Goal: Communication & Community: Ask a question

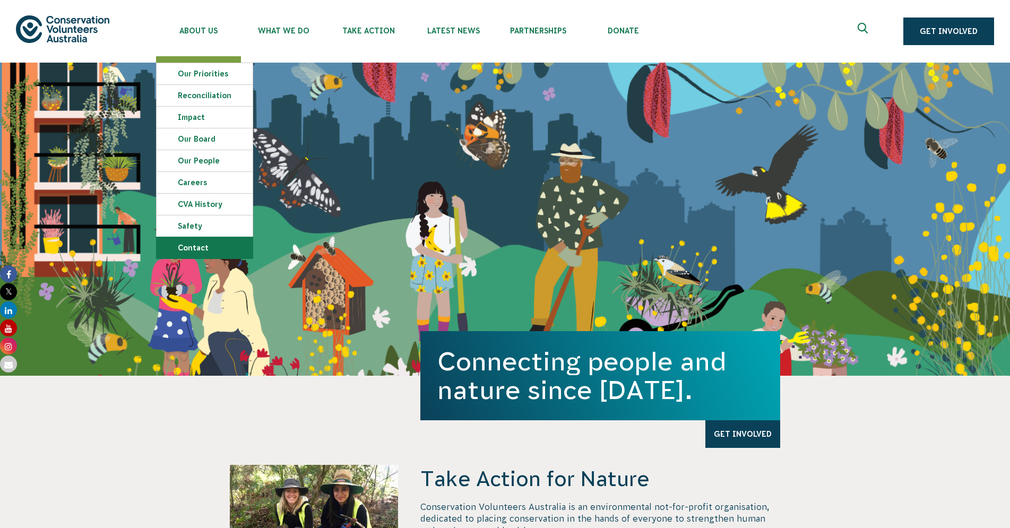
click at [194, 248] on link "Contact" at bounding box center [205, 247] width 96 height 21
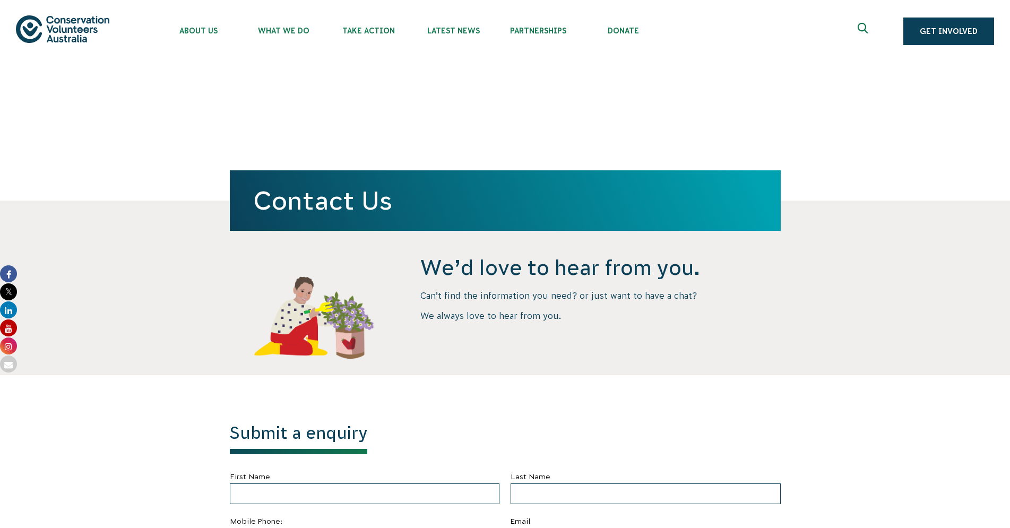
scroll to position [379, 0]
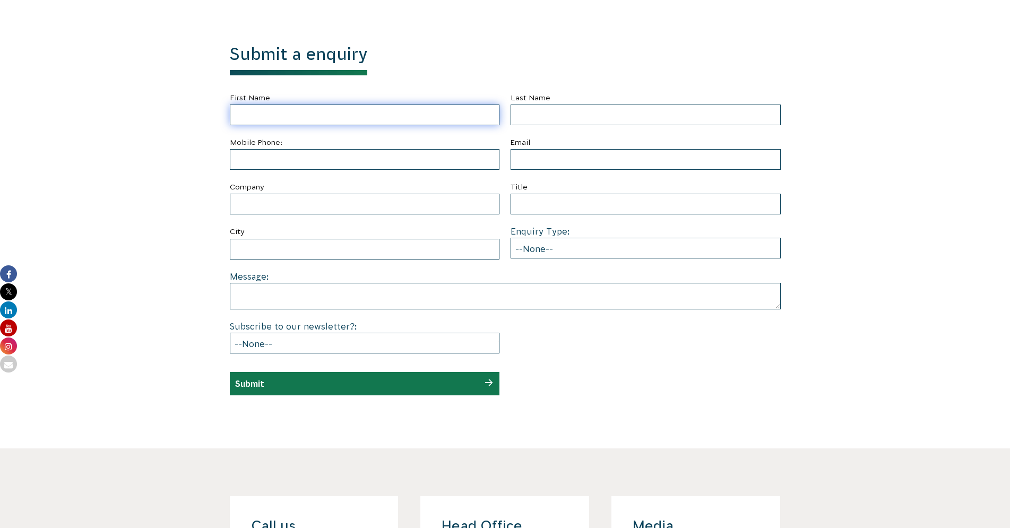
click at [269, 114] on input "First Name" at bounding box center [365, 115] width 270 height 21
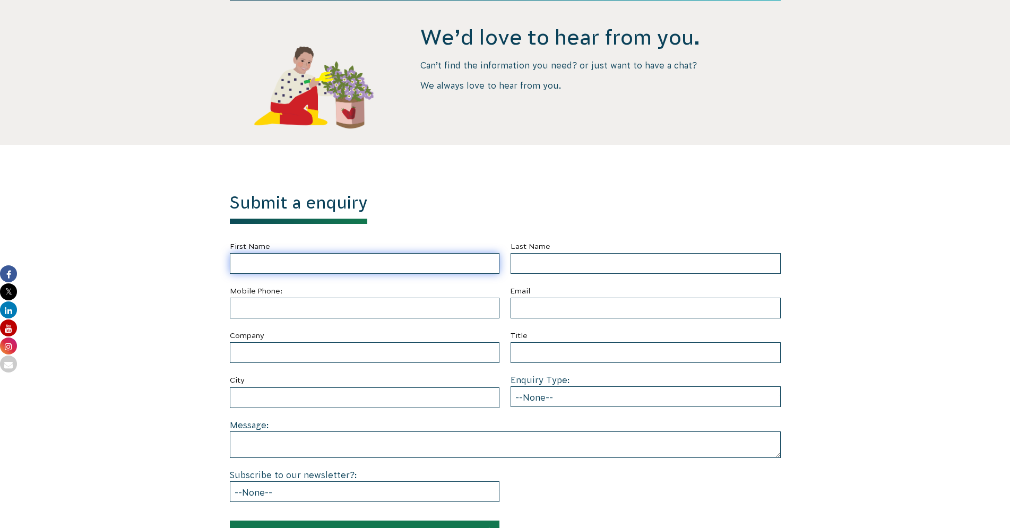
scroll to position [217, 0]
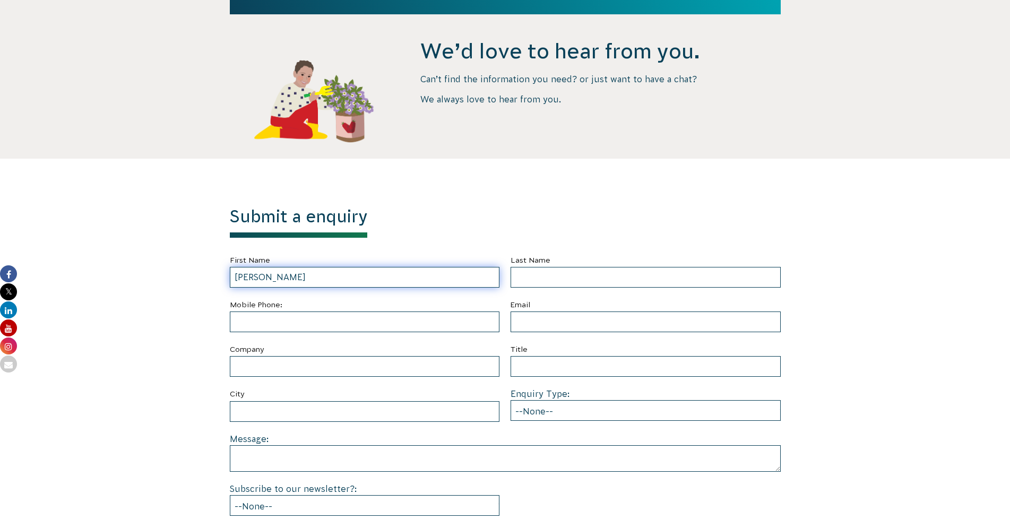
type input "[PERSON_NAME]"
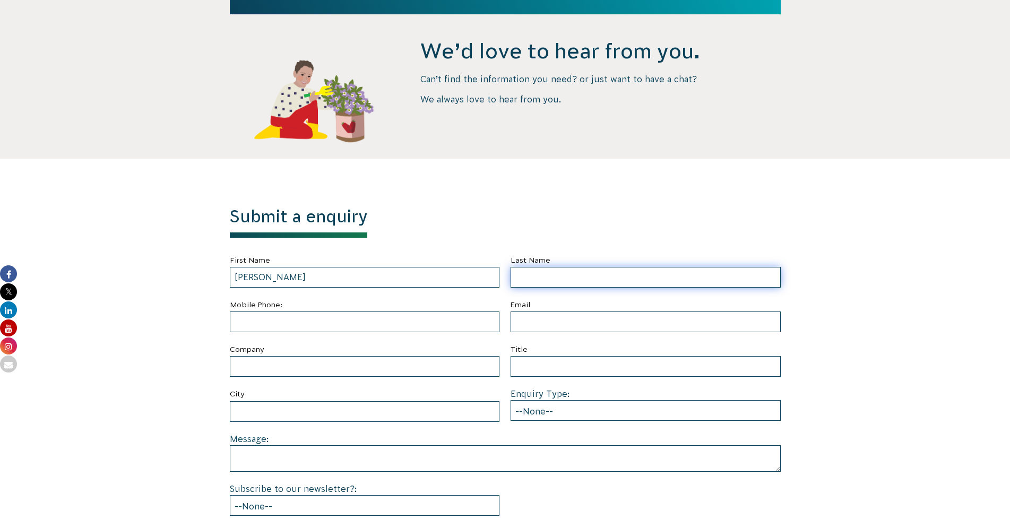
click at [522, 278] on input "Last Name" at bounding box center [646, 277] width 270 height 21
type input "Avero"
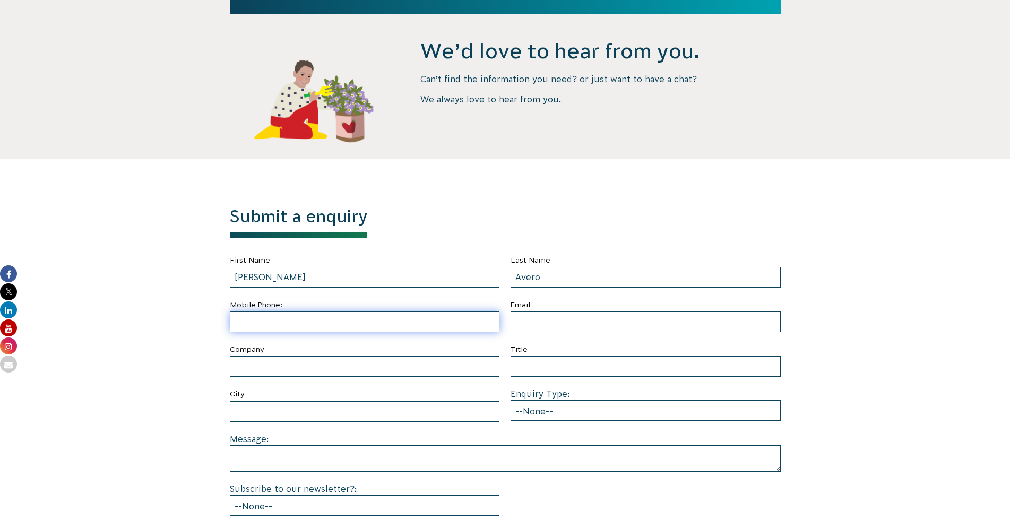
click at [252, 325] on input "text" at bounding box center [365, 322] width 270 height 21
type input "0410539729"
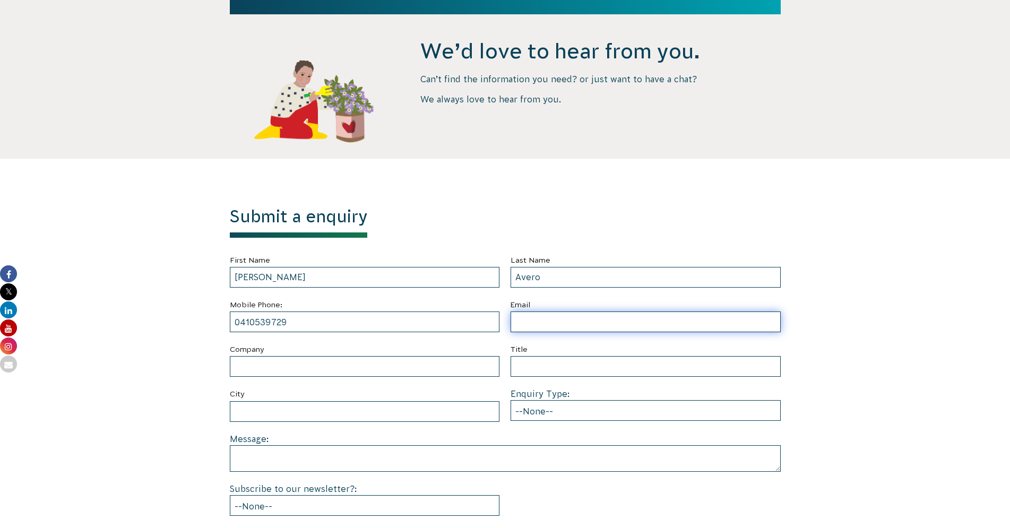
click at [549, 318] on input "Email" at bounding box center [646, 322] width 270 height 21
type input "[EMAIL_ADDRESS][DOMAIN_NAME]"
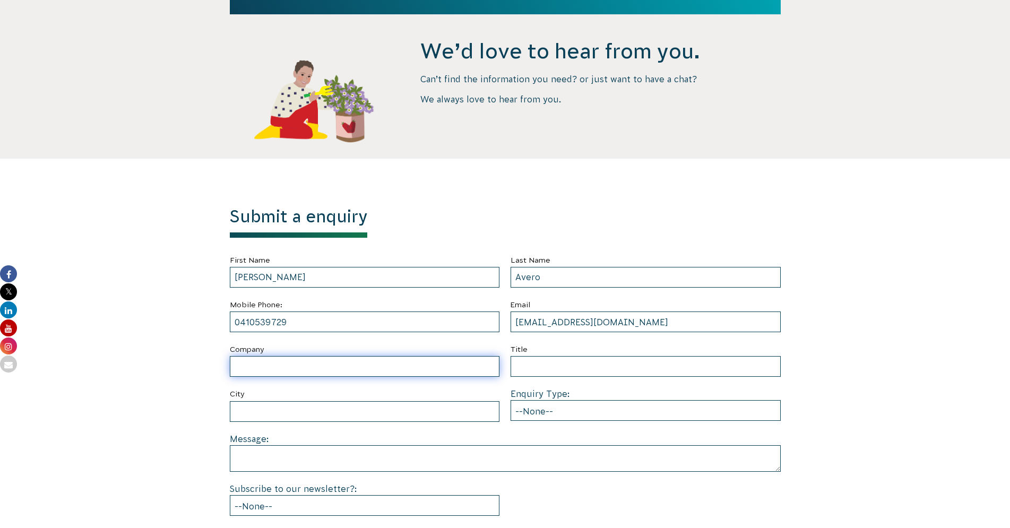
click at [247, 365] on input "Company" at bounding box center [365, 366] width 270 height 21
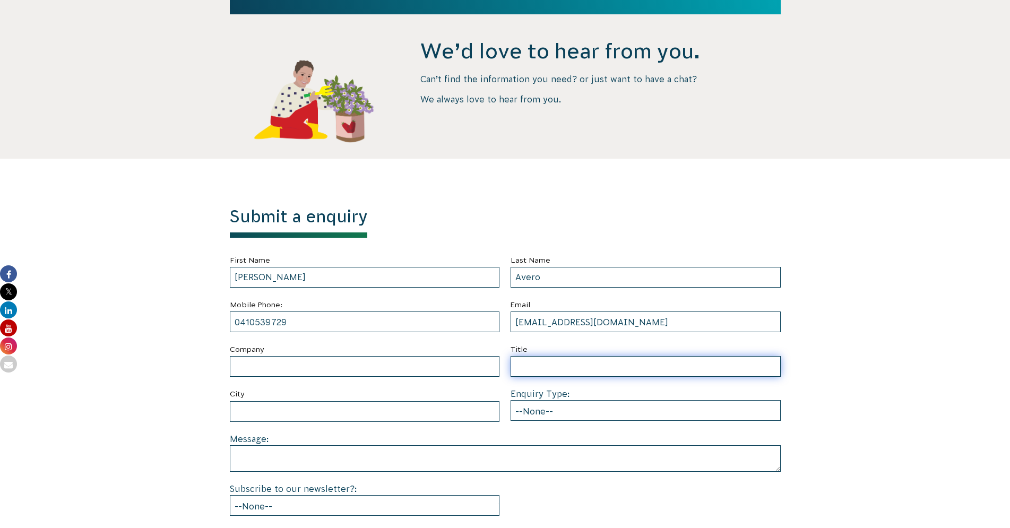
click at [529, 367] on input "Title" at bounding box center [646, 366] width 270 height 21
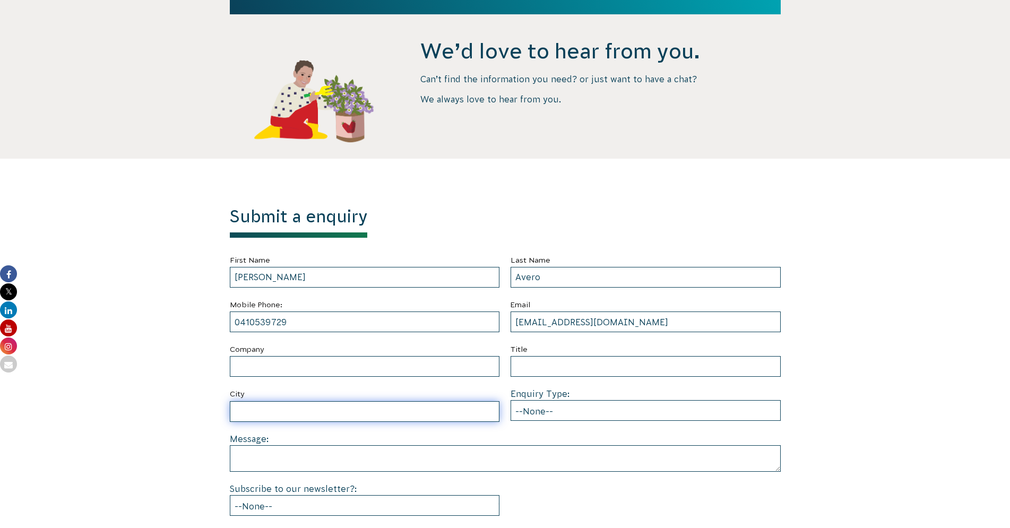
click at [255, 416] on input "City" at bounding box center [365, 411] width 270 height 21
type input "The Oaks"
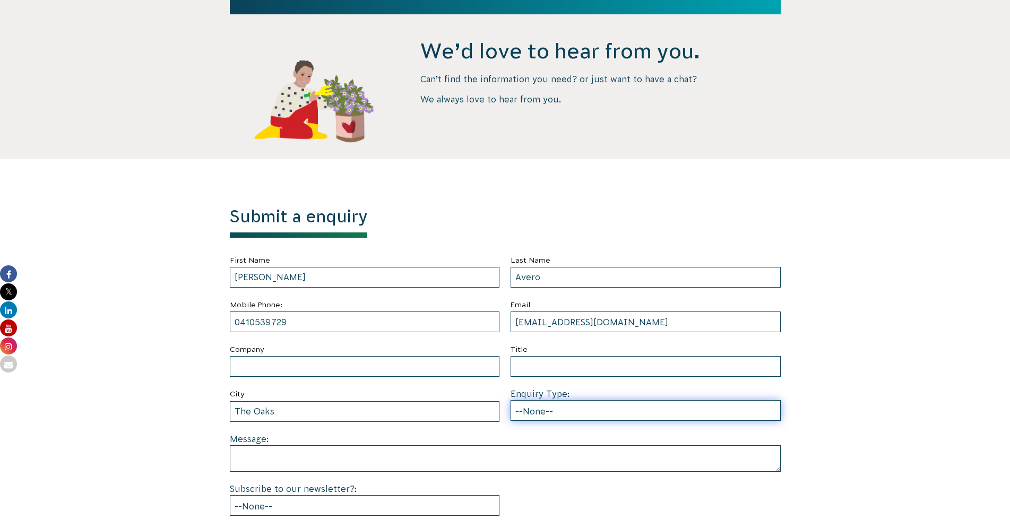
click at [511, 400] on select "--None-- Partnering on conservation and community projects Financial sponsorshi…" at bounding box center [646, 410] width 270 height 21
select select "Other"
click option "Other" at bounding box center [0, 0] width 0 height 0
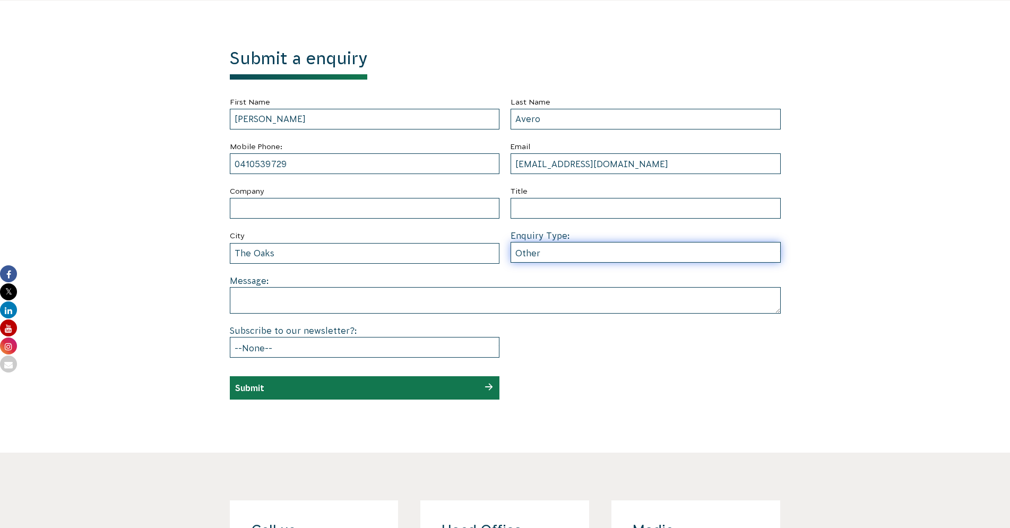
scroll to position [379, 0]
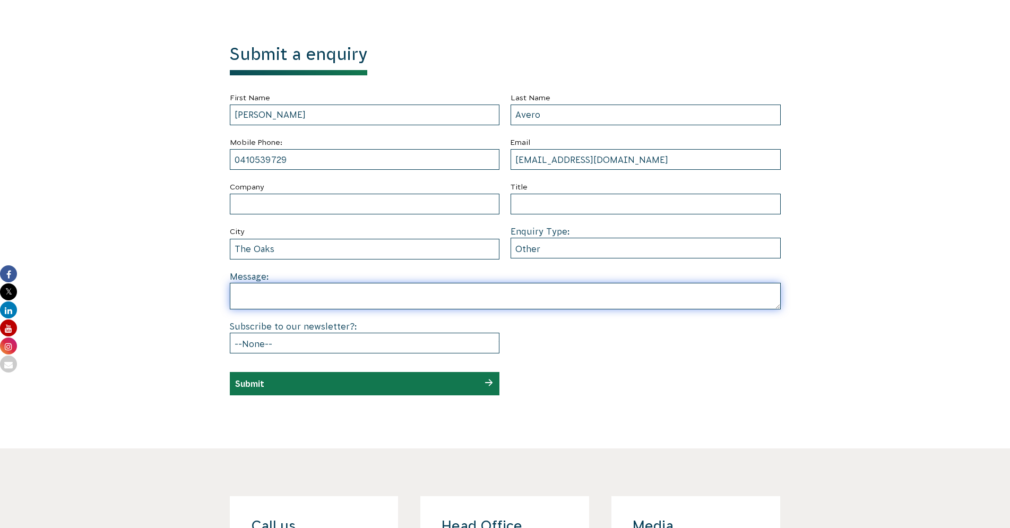
click at [243, 295] on textarea at bounding box center [505, 296] width 551 height 27
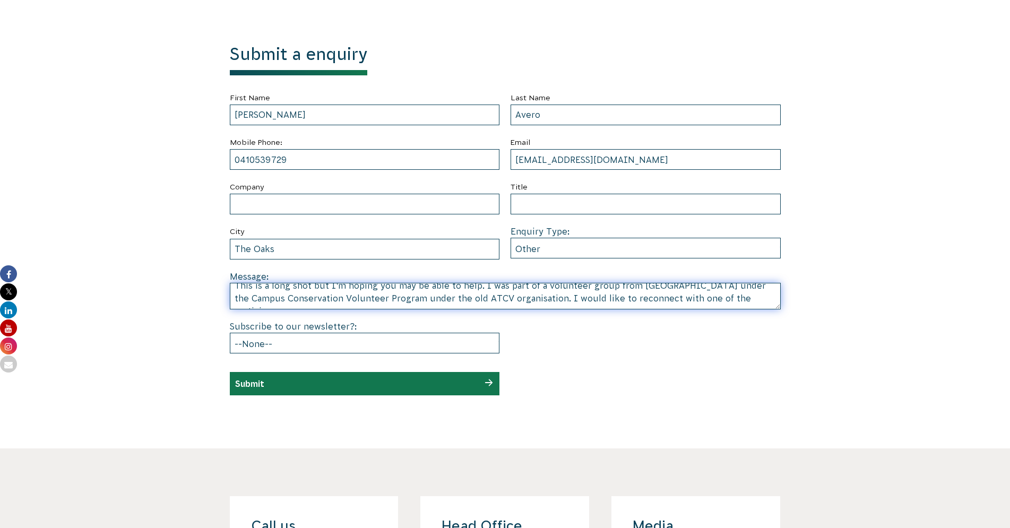
scroll to position [28, 0]
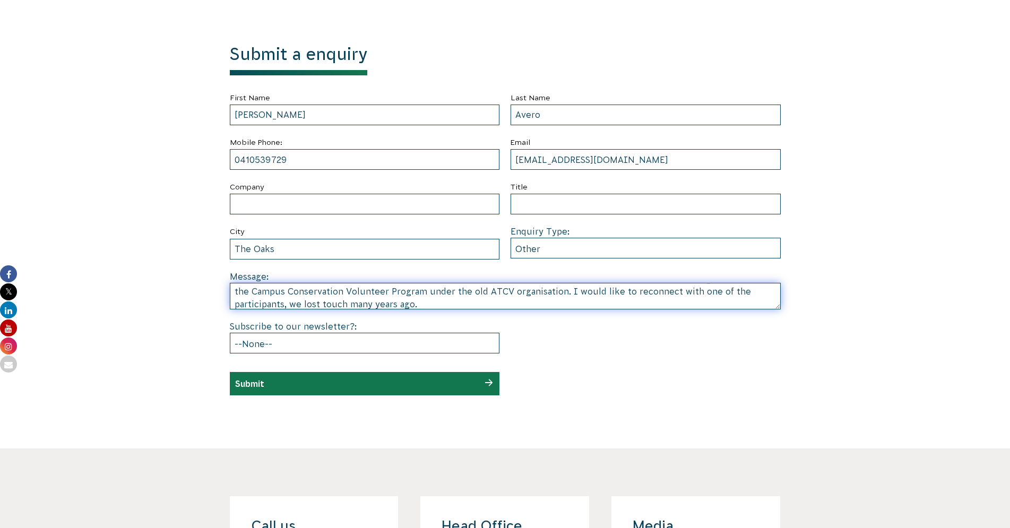
click at [290, 303] on textarea "Hi This is a long shot but I'm hoping you may be able to help. I was part of a …" at bounding box center [505, 296] width 551 height 27
click at [417, 304] on textarea "Hi This is a long shot but I'm hoping you may be able to help. I was part of a …" at bounding box center [505, 296] width 551 height 27
click at [419, 302] on textarea "Hi This is a long shot but I'm hoping you may be able to help. I was part of a …" at bounding box center [505, 296] width 551 height 27
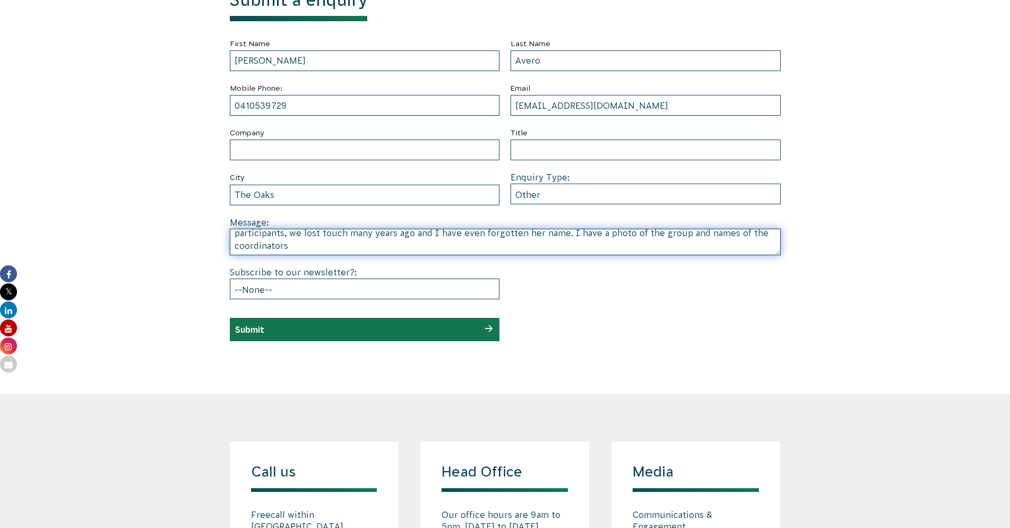
scroll to position [47, 0]
click at [288, 245] on textarea "Hi This is a long shot but I'm hoping you may be able to help. I was part of a …" at bounding box center [505, 242] width 551 height 27
click at [286, 235] on textarea "Hi This is a long shot but I'm hoping you may be able to help. I was part of a …" at bounding box center [505, 242] width 551 height 27
click at [297, 235] on textarea "Hi This is a long shot but I'm hoping you may be able to help. I was part of a …" at bounding box center [505, 242] width 551 height 27
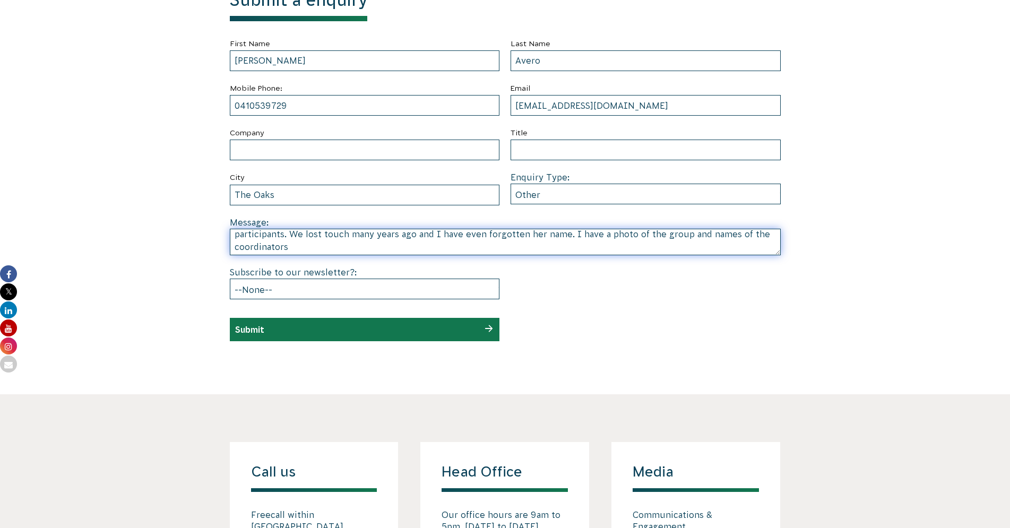
click at [433, 234] on textarea "Hi This is a long shot but I'm hoping you may be able to help. I was part of a …" at bounding box center [505, 242] width 551 height 27
click at [289, 246] on textarea "Hi This is a long shot but I'm hoping you may be able to help. I was part of a …" at bounding box center [505, 242] width 551 height 27
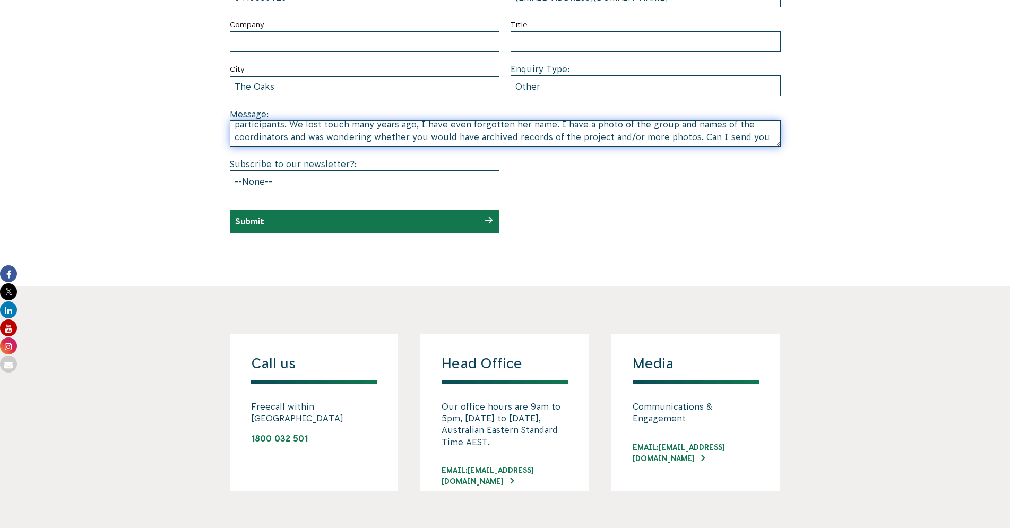
scroll to position [54, 0]
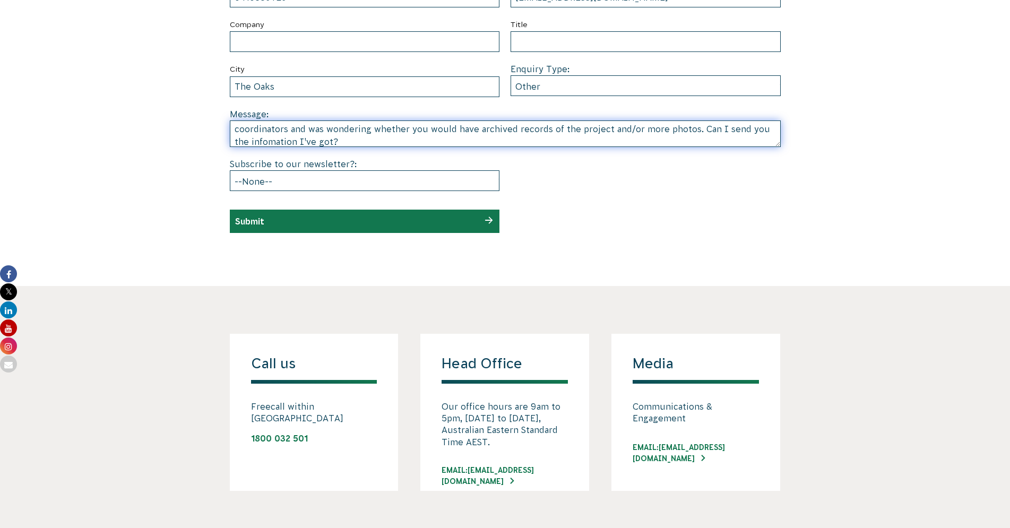
click at [265, 142] on textarea "Hi This is a long shot but I'm hoping you may be able to help. I was part of a …" at bounding box center [505, 134] width 551 height 27
click at [341, 140] on textarea "Hi This is a long shot but I'm hoping you may be able to help. I was part of a …" at bounding box center [505, 134] width 551 height 27
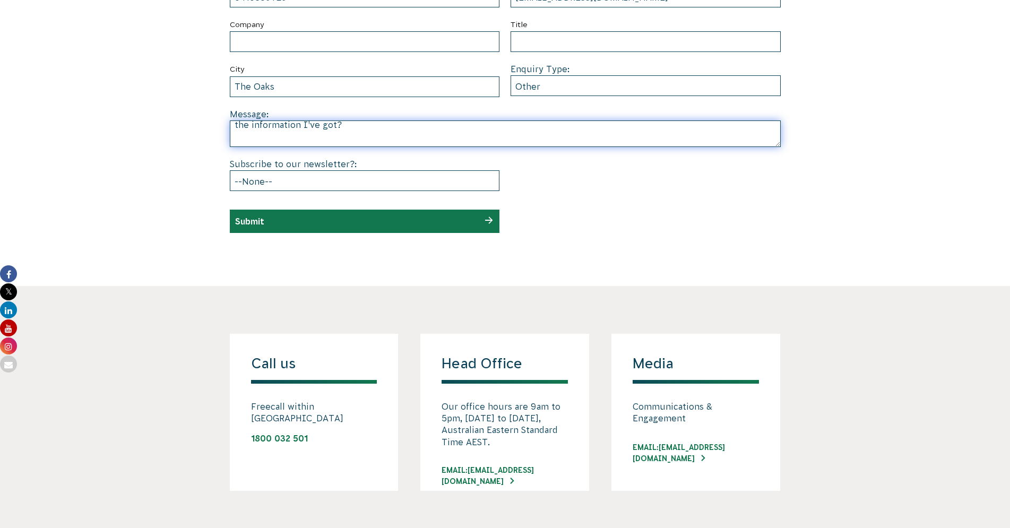
click at [300, 126] on textarea "Hi This is a long shot but I'm hoping you may be able to help. I was part of a …" at bounding box center [505, 134] width 551 height 27
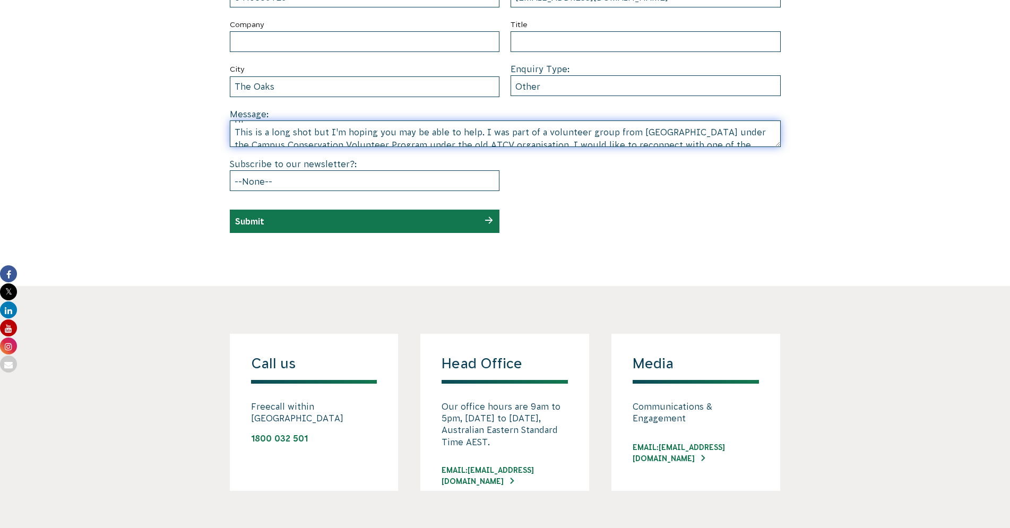
scroll to position [6, 0]
click at [243, 125] on textarea "Hi This is a long shot but I'm hoping you may be able to help. I was part of a …" at bounding box center [505, 134] width 551 height 27
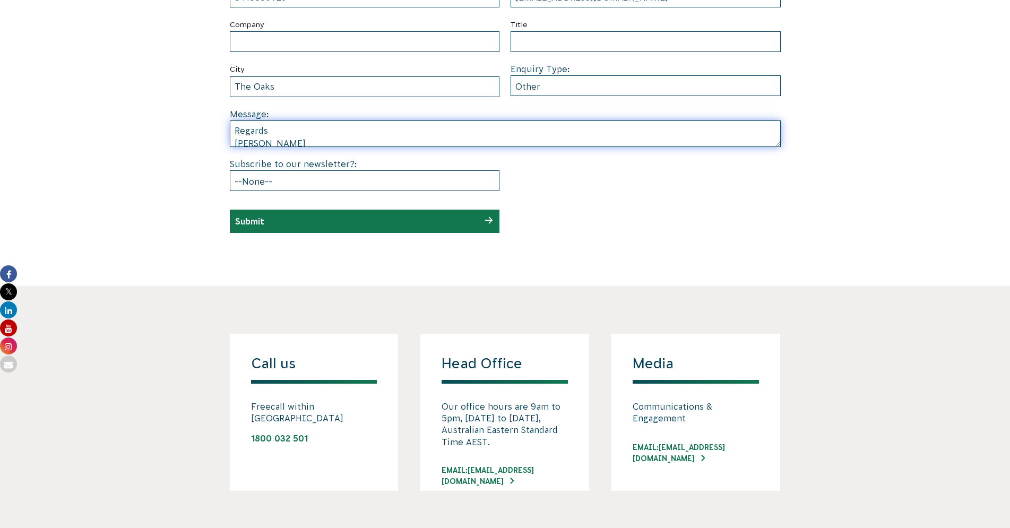
scroll to position [110, 0]
click at [283, 136] on textarea "Hi This is a long shot but I'm hoping you may be able to help. I was part of a …" at bounding box center [505, 134] width 551 height 27
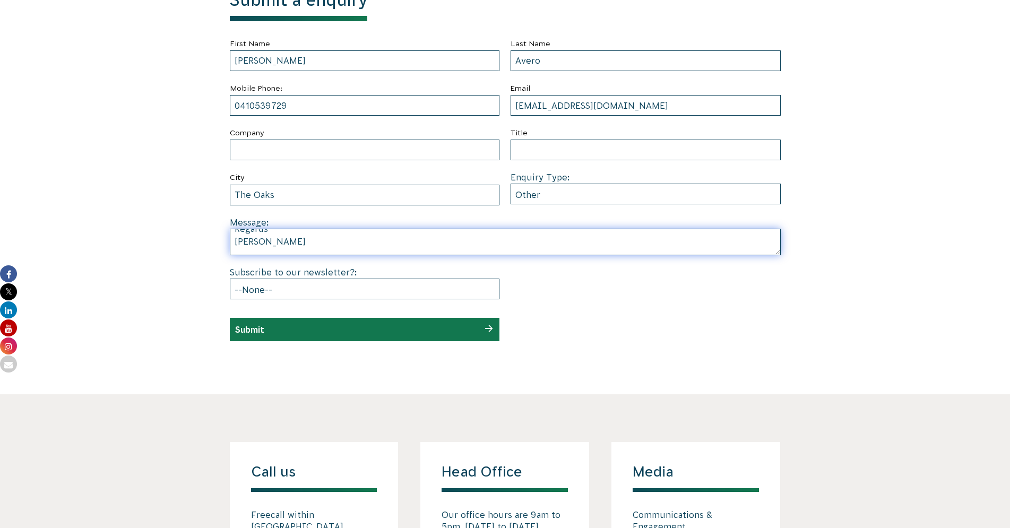
scroll to position [136, 0]
click at [324, 245] on textarea "Hi This is a long shot but I'm hoping you may be able to help. I was part of a …" at bounding box center [505, 242] width 551 height 27
click at [311, 243] on textarea "Hi This is a long shot but I'm hoping you may be able to help. I was part of a …" at bounding box center [505, 242] width 551 height 27
click at [403, 246] on textarea "Hi This is a long shot but I'm hoping you may be able to help. I was part of a …" at bounding box center [505, 242] width 551 height 27
click at [312, 245] on textarea "Hi This is a long shot but I'm hoping you may be able to help. I was part of a …" at bounding box center [505, 242] width 551 height 27
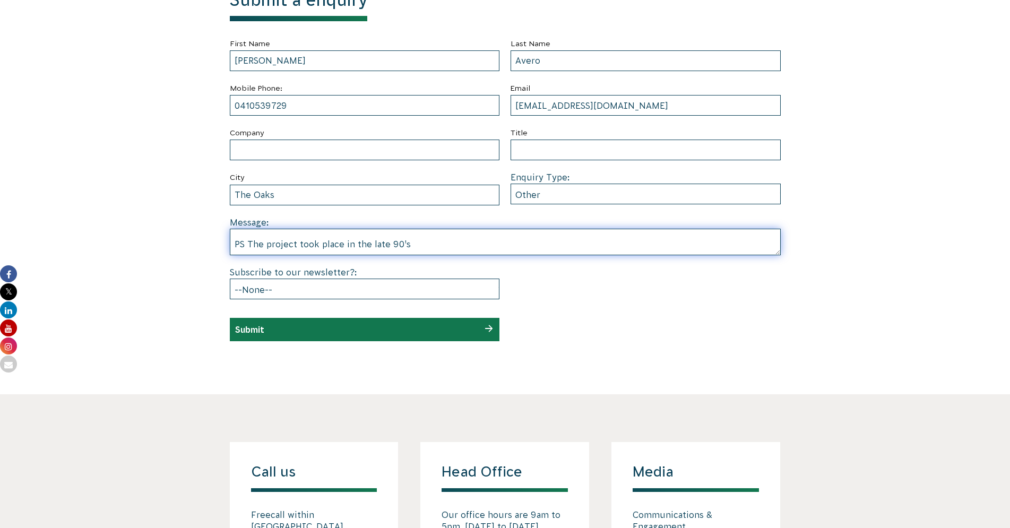
click at [407, 244] on textarea "Hi This is a long shot but I'm hoping you may be able to help. I was part of a …" at bounding box center [505, 242] width 551 height 27
click at [407, 245] on textarea "Hi This is a long shot but I'm hoping you may be able to help. I was part of a …" at bounding box center [505, 242] width 551 height 27
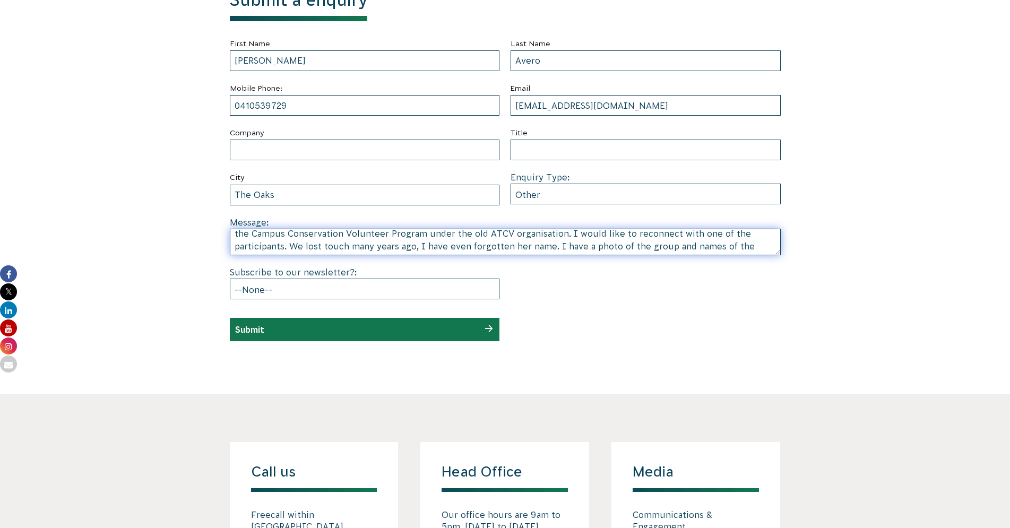
click at [285, 247] on textarea "Hi This is a long shot but I'm hoping you may be able to help. I was part of a …" at bounding box center [505, 242] width 551 height 27
click at [553, 234] on textarea "Hi This is a long shot but I'm hoping you may be able to help. I was part of a …" at bounding box center [505, 242] width 551 height 27
click at [234, 247] on textarea "Hi This is a long shot but I'm hoping you may be able to help. I was part of a …" at bounding box center [505, 242] width 551 height 27
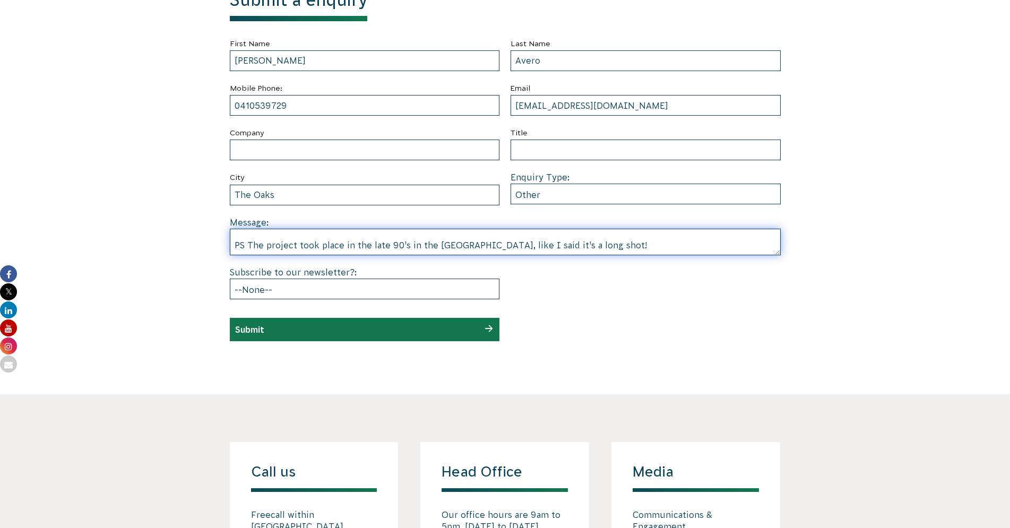
scroll to position [136, 0]
type textarea "Hi This is a long shot but I'm hoping you may be able to help. I was part of a …"
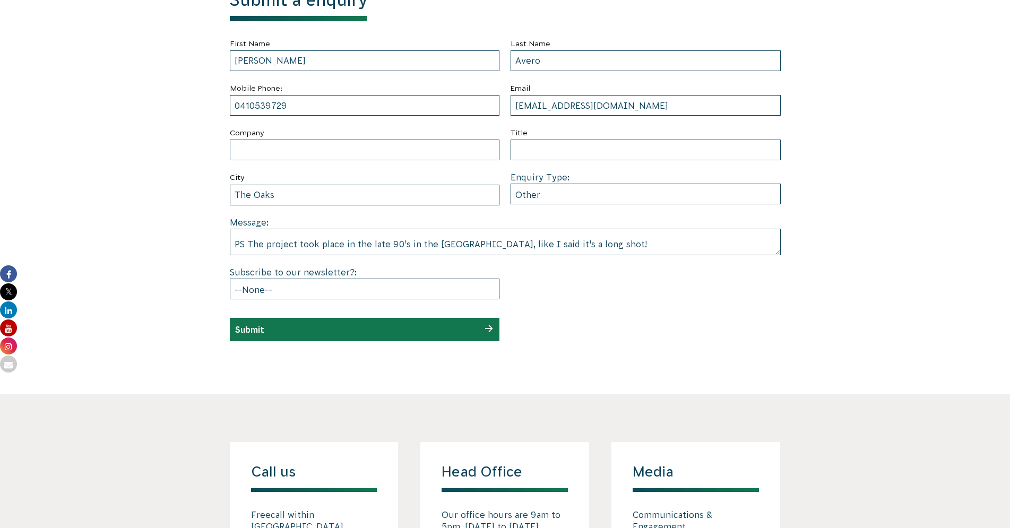
click at [359, 335] on div "Submit" at bounding box center [365, 329] width 270 height 23
click at [342, 331] on div "Submit" at bounding box center [365, 329] width 270 height 23
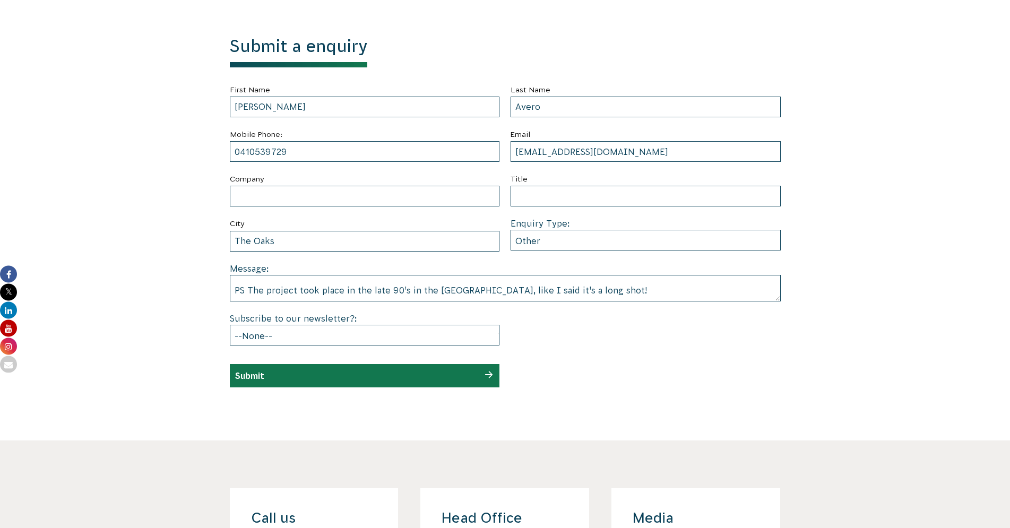
scroll to position [433, 0]
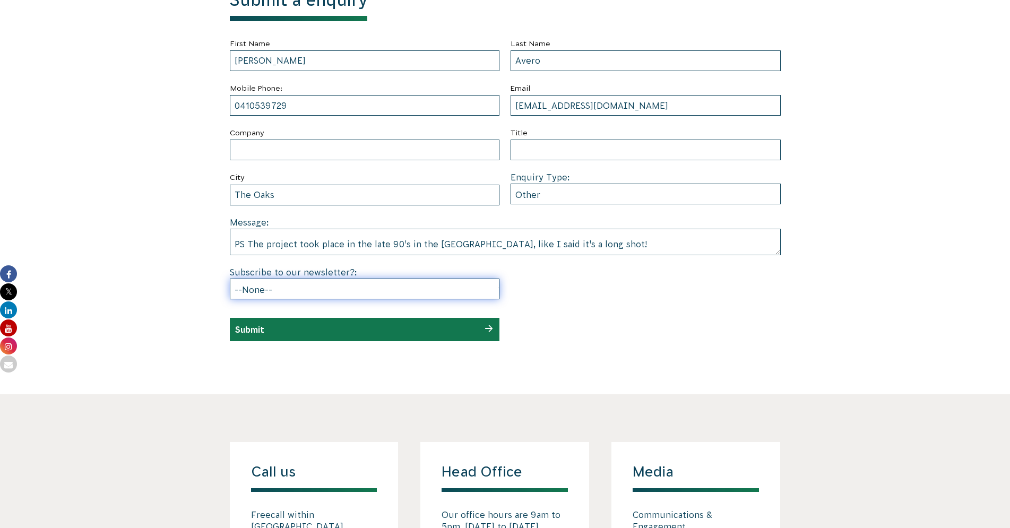
click at [230, 279] on select "--None-- Yes No" at bounding box center [365, 289] width 270 height 21
select select "No"
click option "No" at bounding box center [0, 0] width 0 height 0
click at [263, 330] on input "Submit" at bounding box center [249, 330] width 29 height 10
